Goal: Transaction & Acquisition: Obtain resource

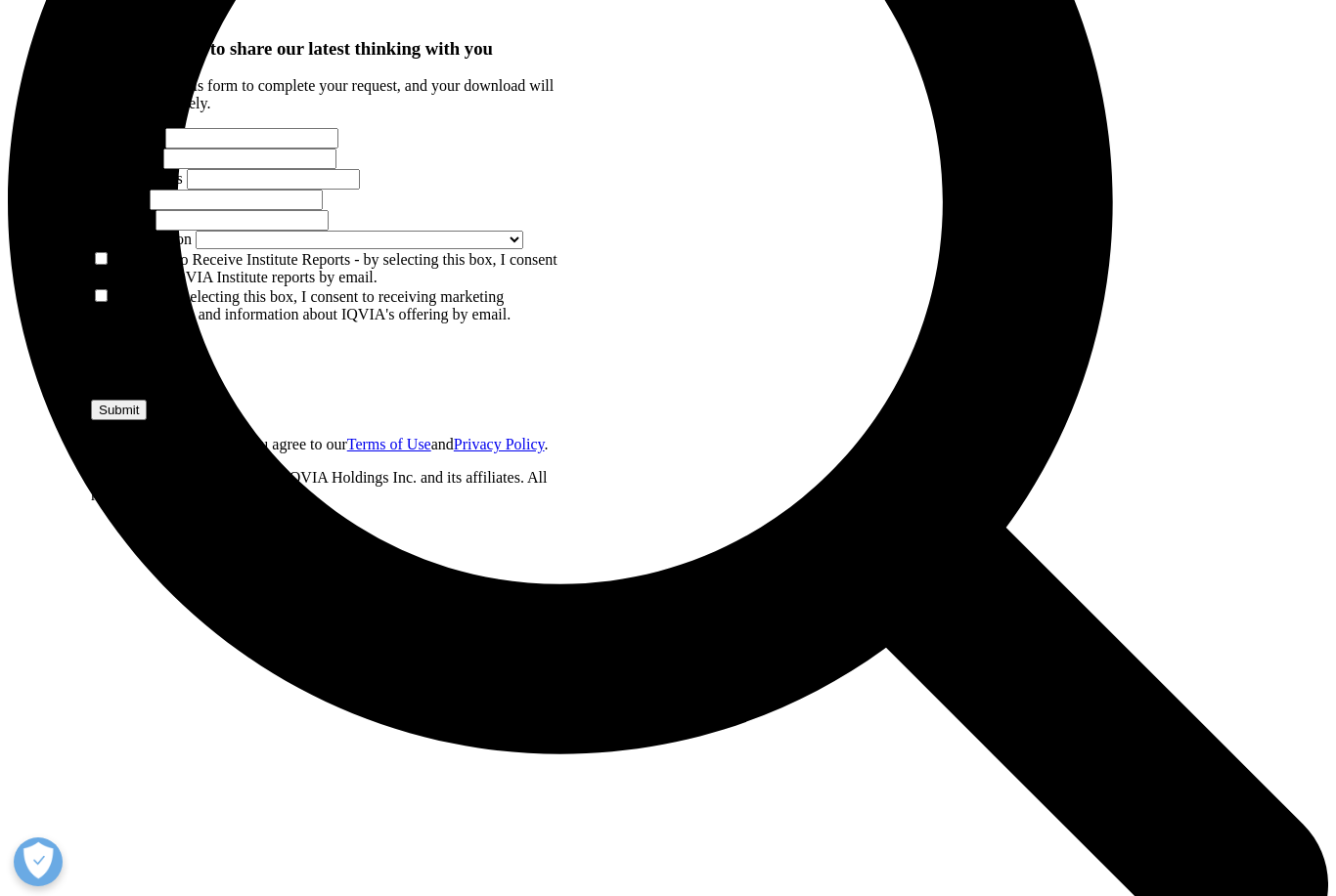
scroll to position [1700, 0]
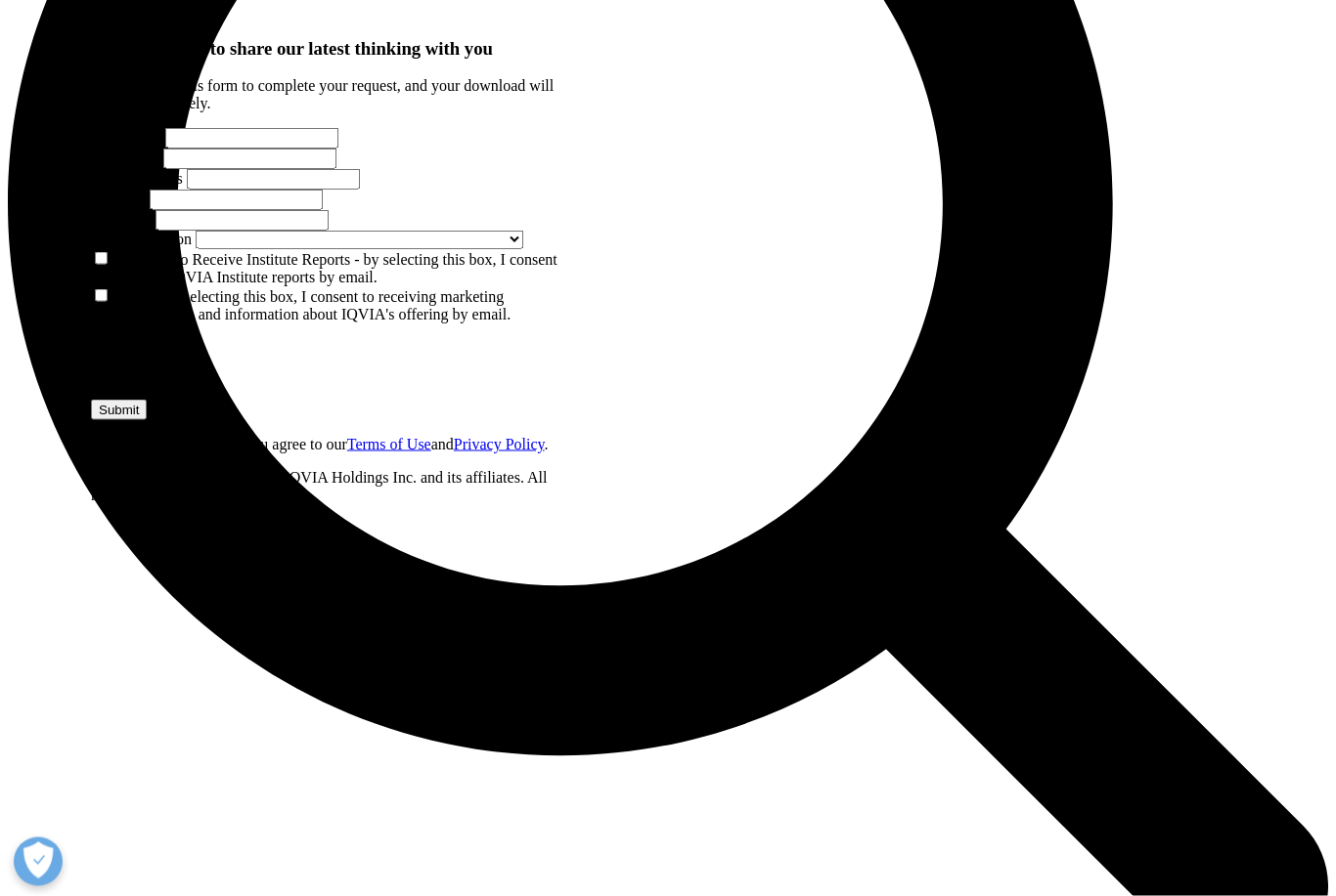
click at [165, 149] on input "First Name" at bounding box center [252, 138] width 173 height 21
type input "[PERSON_NAME]"
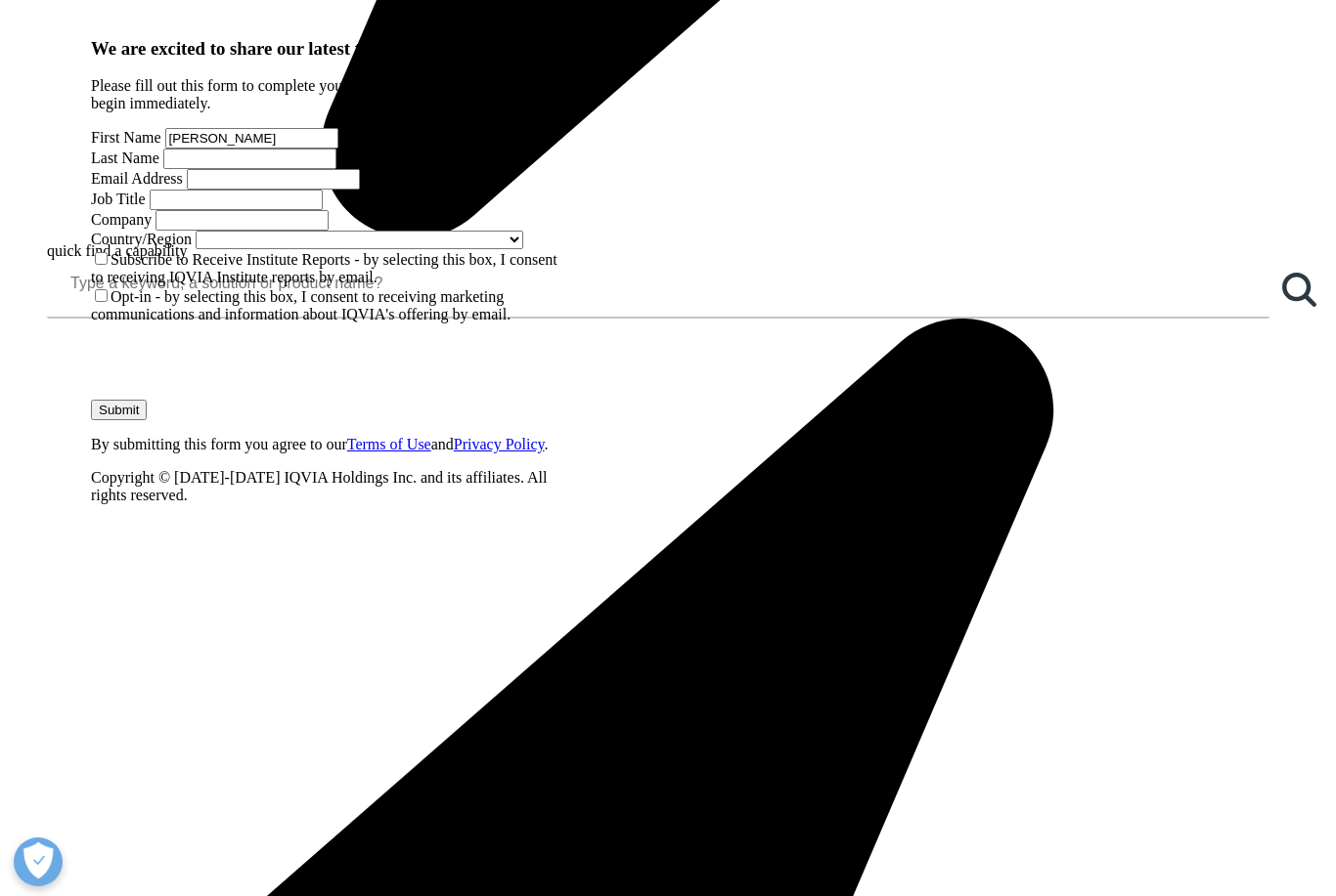
click at [337, 169] on input "Last Name" at bounding box center [250, 158] width 173 height 21
type input "[PERSON_NAME]"
click at [187, 190] on input "Email Address" at bounding box center [273, 179] width 173 height 21
type input "[PERSON_NAME][EMAIL_ADDRESS][PERSON_NAME][DOMAIN_NAME]"
click at [323, 210] on input "Job Title" at bounding box center [236, 200] width 173 height 21
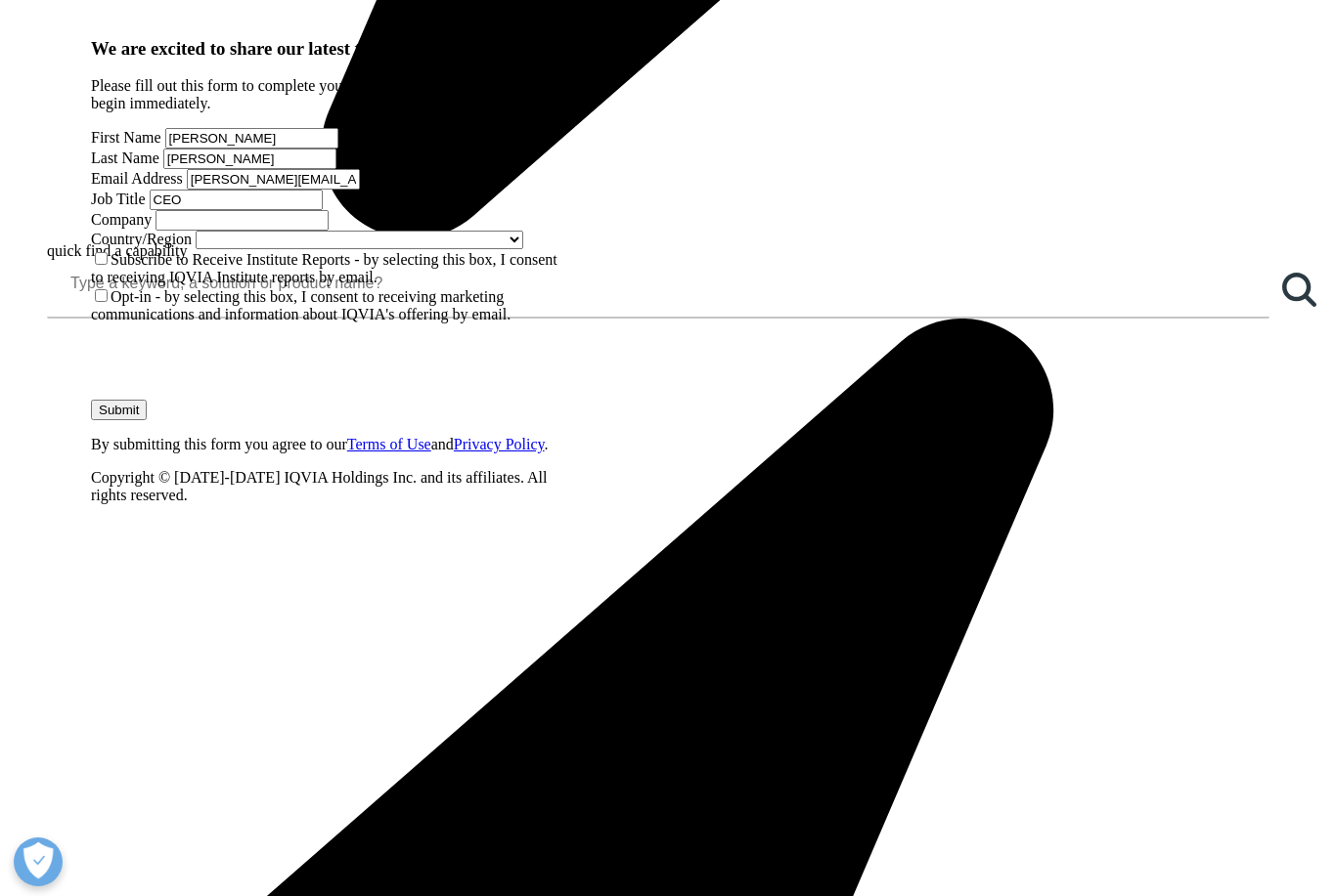
type input "CEO"
click at [172, 231] on input "Company" at bounding box center [242, 220] width 173 height 21
type input "luXcellere S.A."
click at [523, 248] on span at bounding box center [523, 239] width 0 height 17
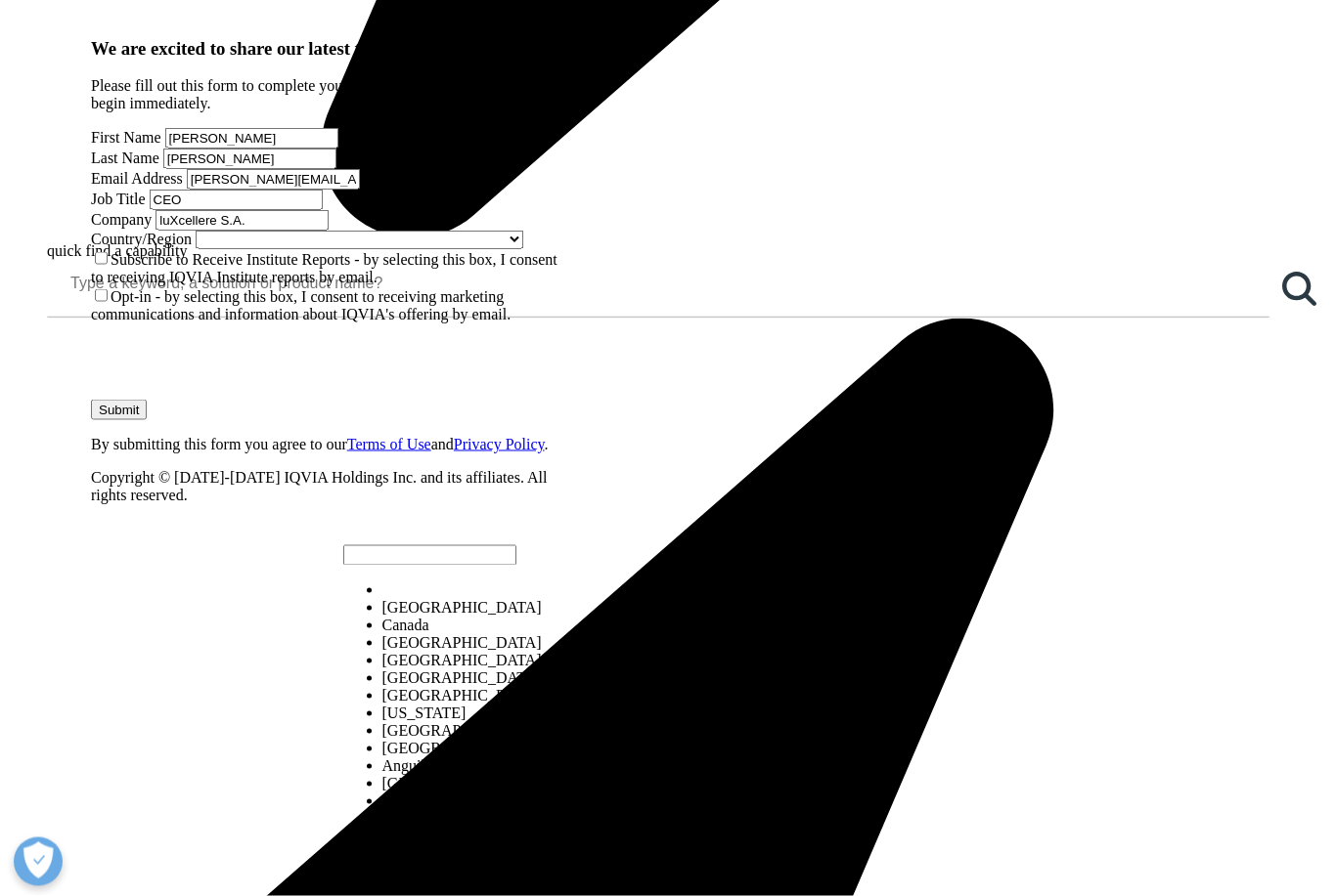
scroll to position [1701, 0]
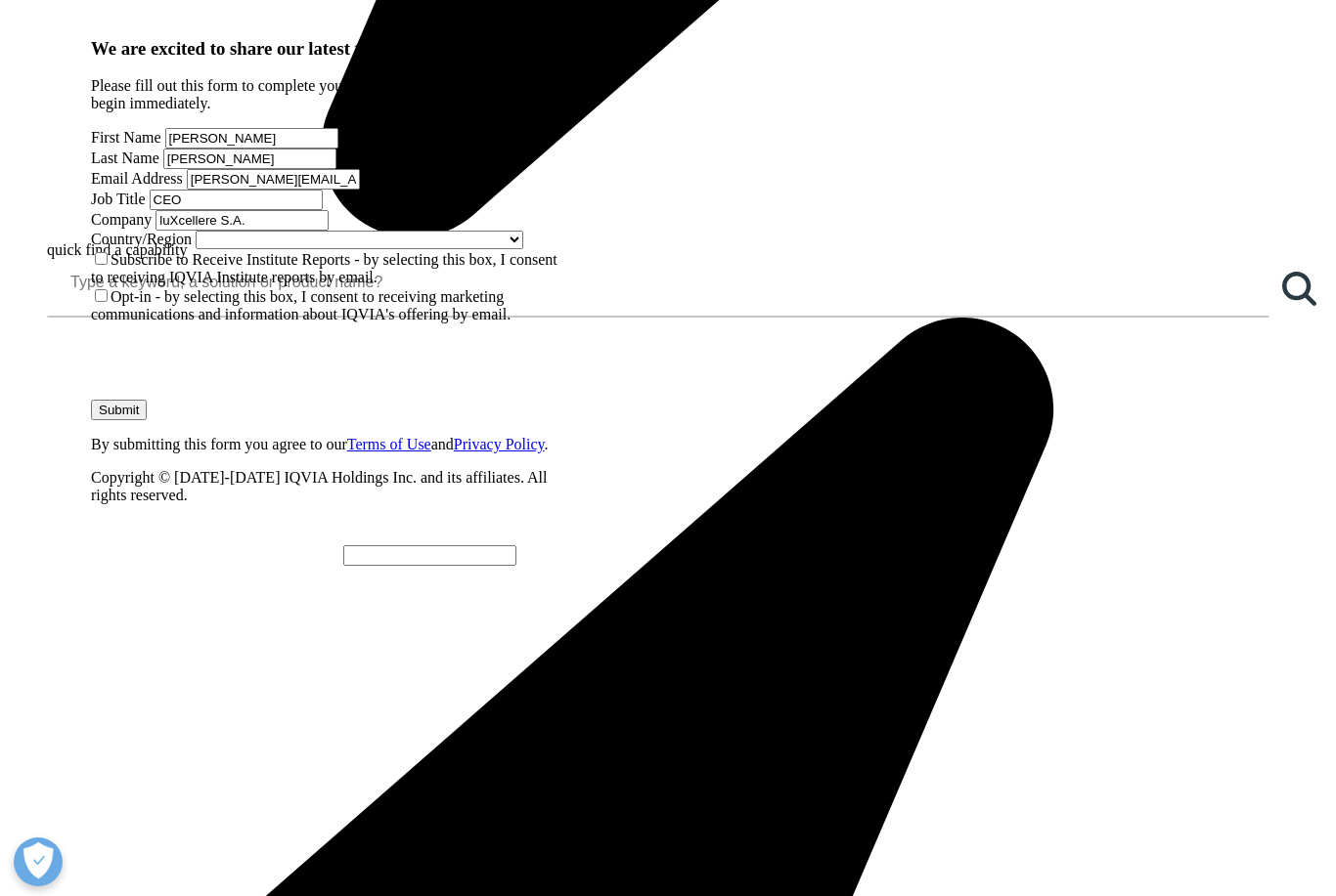
select select "[GEOGRAPHIC_DATA]"
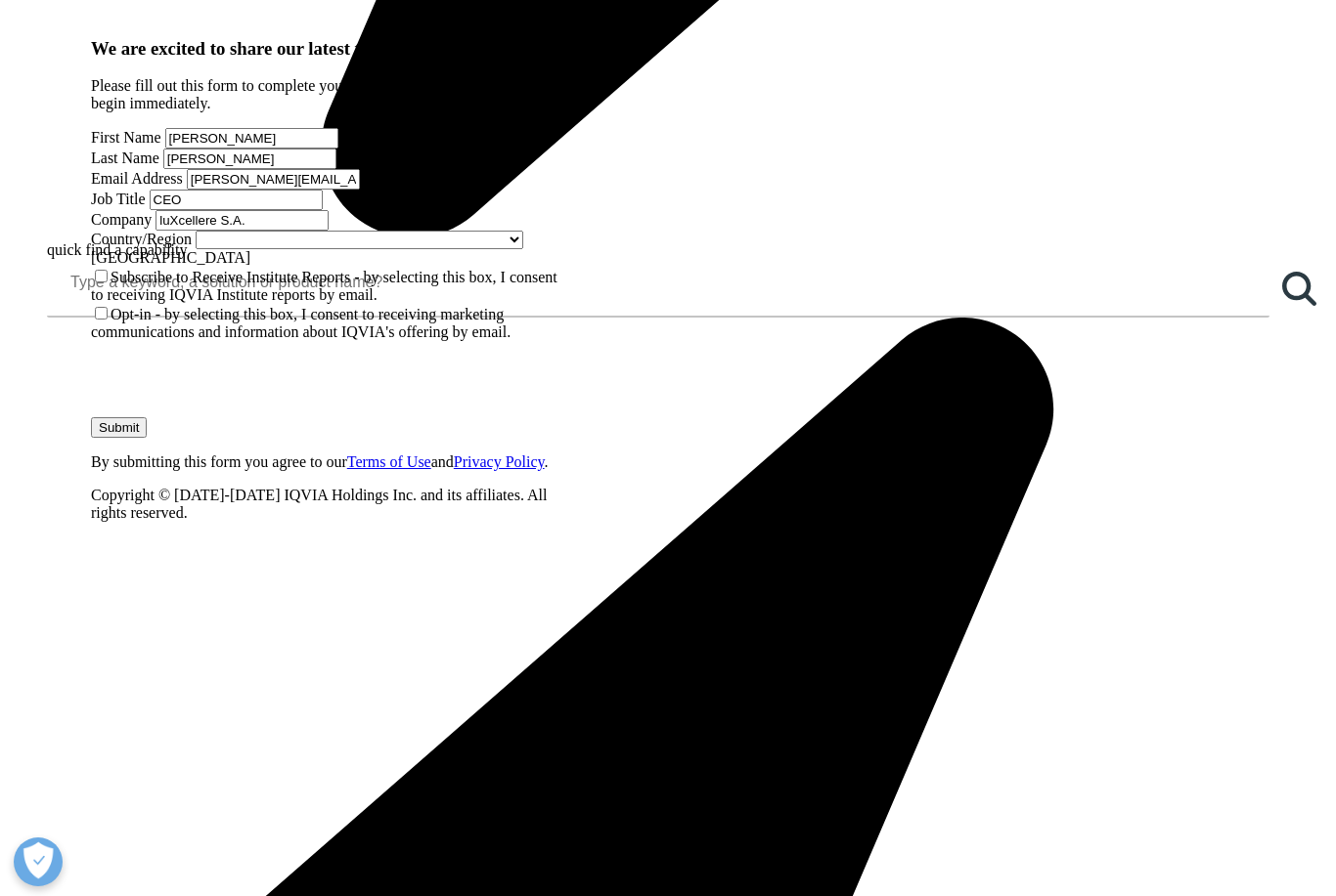
click at [130, 303] on label "Subscribe to Receive Institute Reports - by selecting this box, I consent to re…" at bounding box center [324, 285] width 466 height 35
click at [108, 282] on input "Subscribe to Receive Institute Reports - by selecting this box, I consent to re…" at bounding box center [101, 275] width 13 height 13
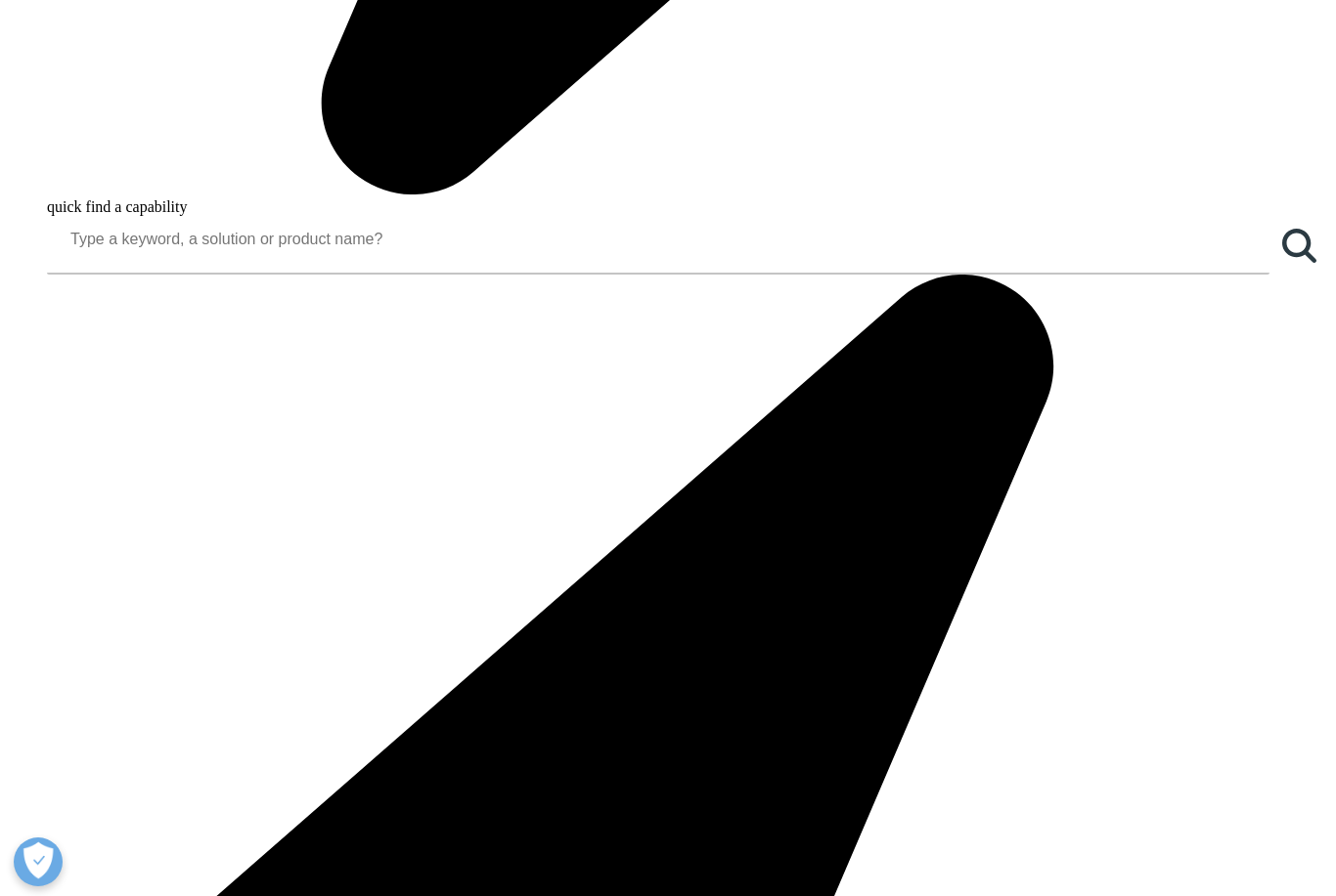
scroll to position [1746, 0]
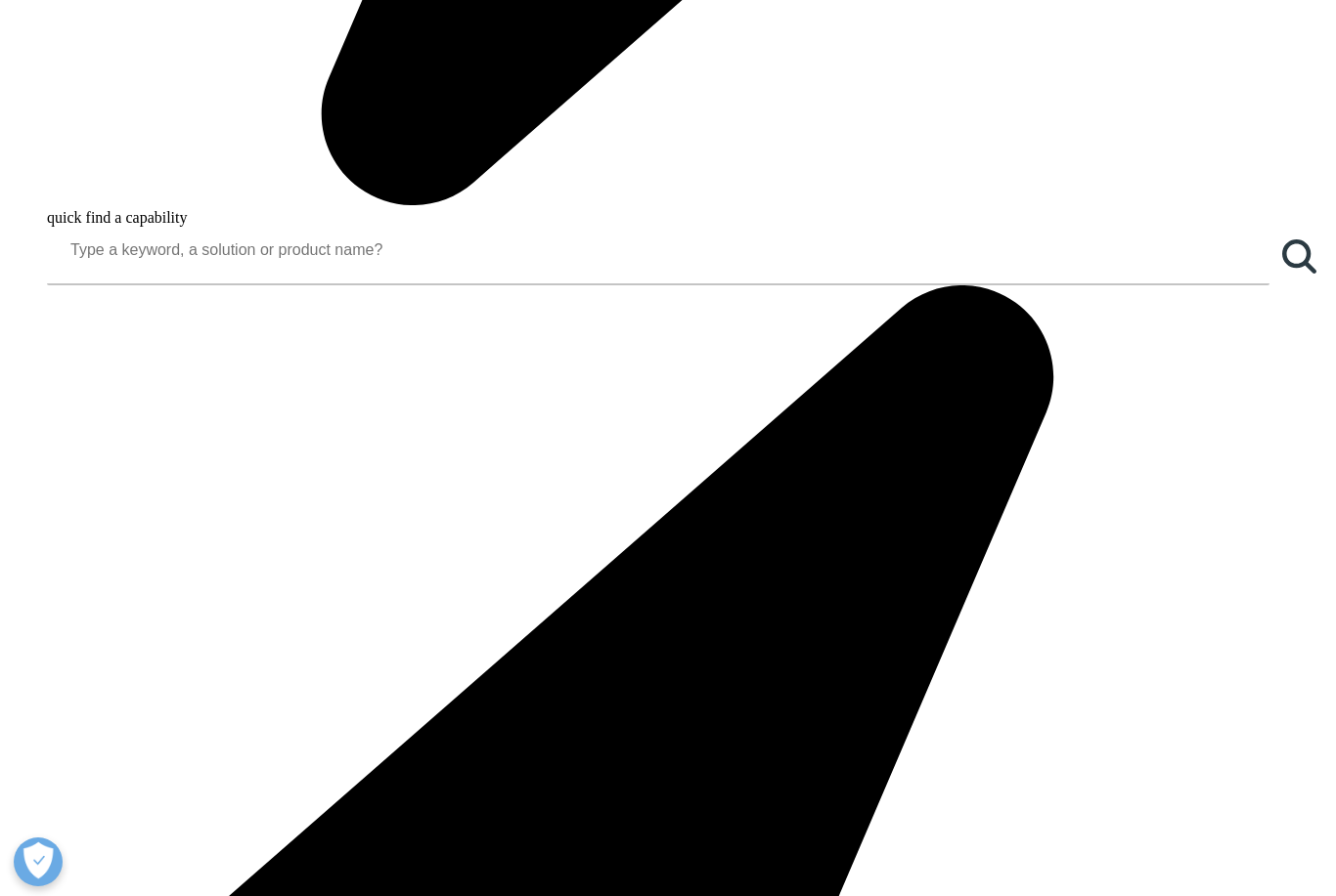
scroll to position [144, 474]
